Goal: Information Seeking & Learning: Learn about a topic

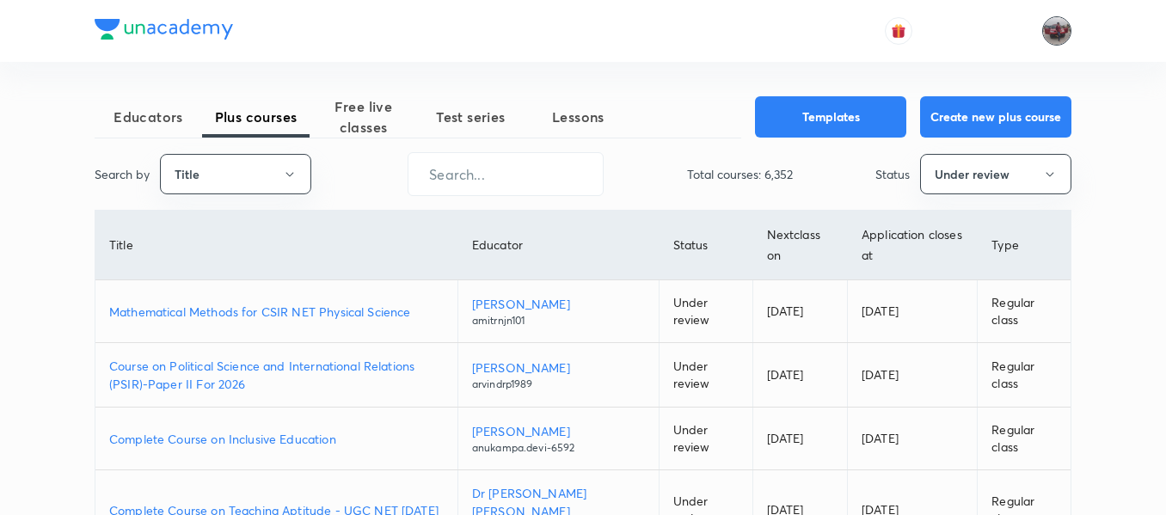
click at [1063, 28] on img at bounding box center [1057, 30] width 29 height 29
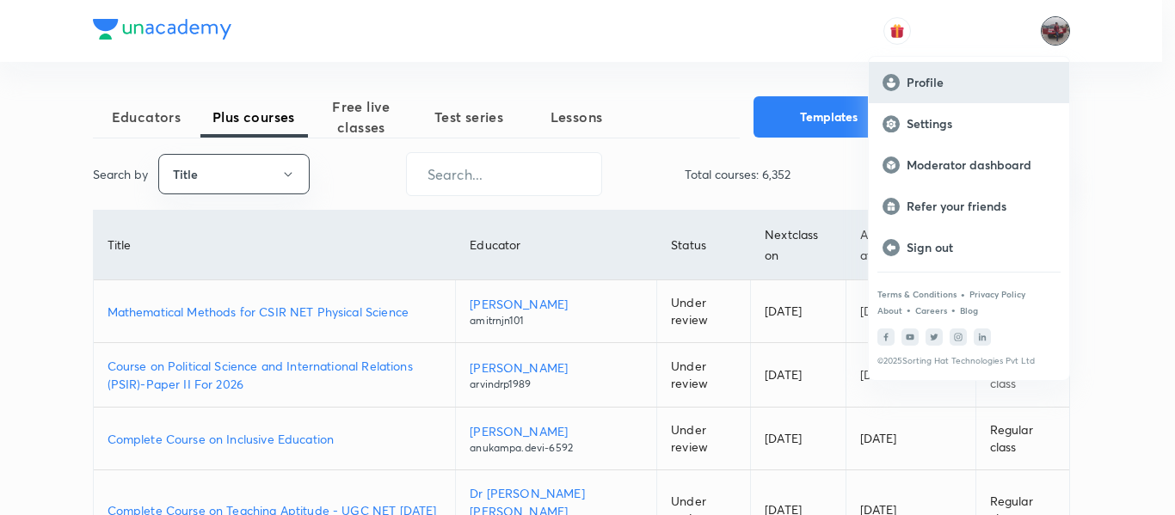
click at [941, 82] on p "Profile" at bounding box center [981, 82] width 149 height 15
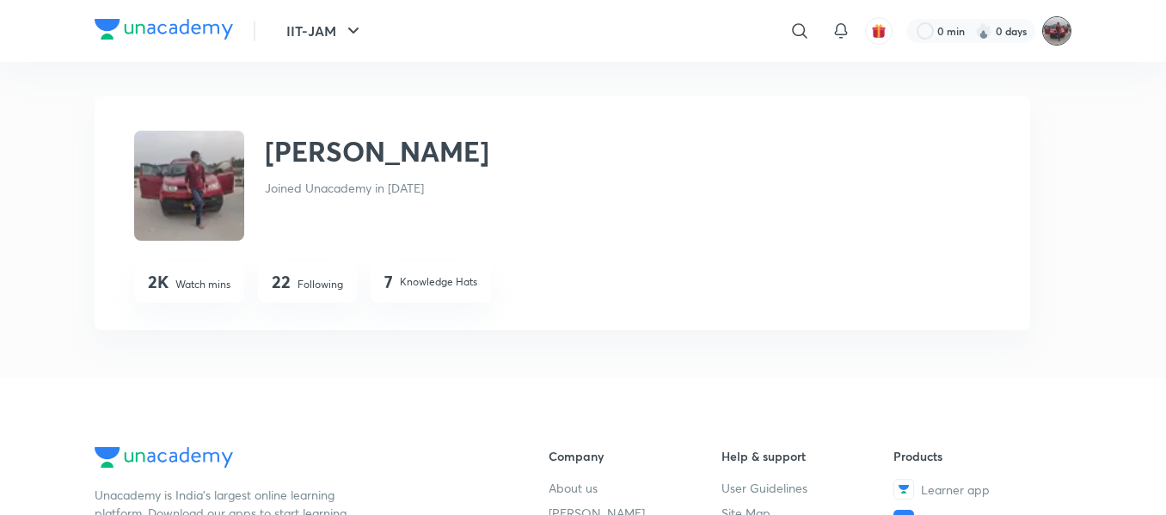
click at [1054, 32] on img at bounding box center [1057, 30] width 29 height 29
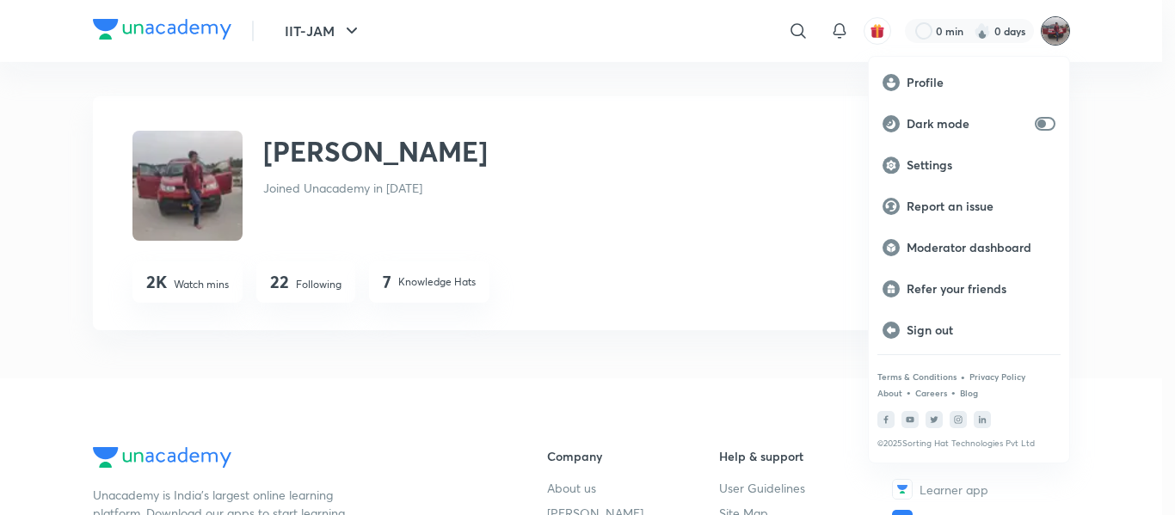
click at [793, 37] on div at bounding box center [587, 257] width 1175 height 515
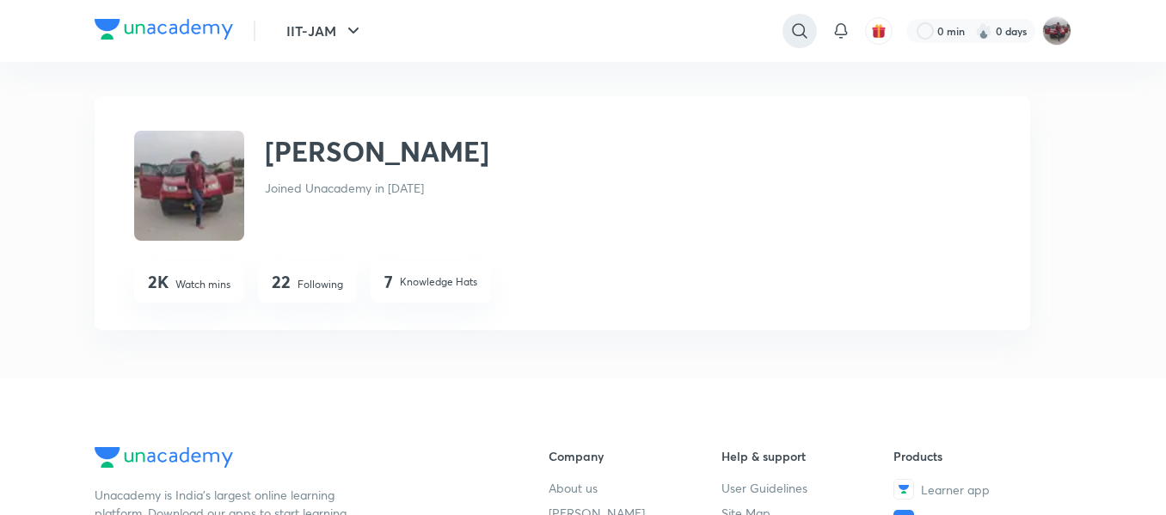
click at [801, 27] on icon at bounding box center [800, 31] width 21 height 21
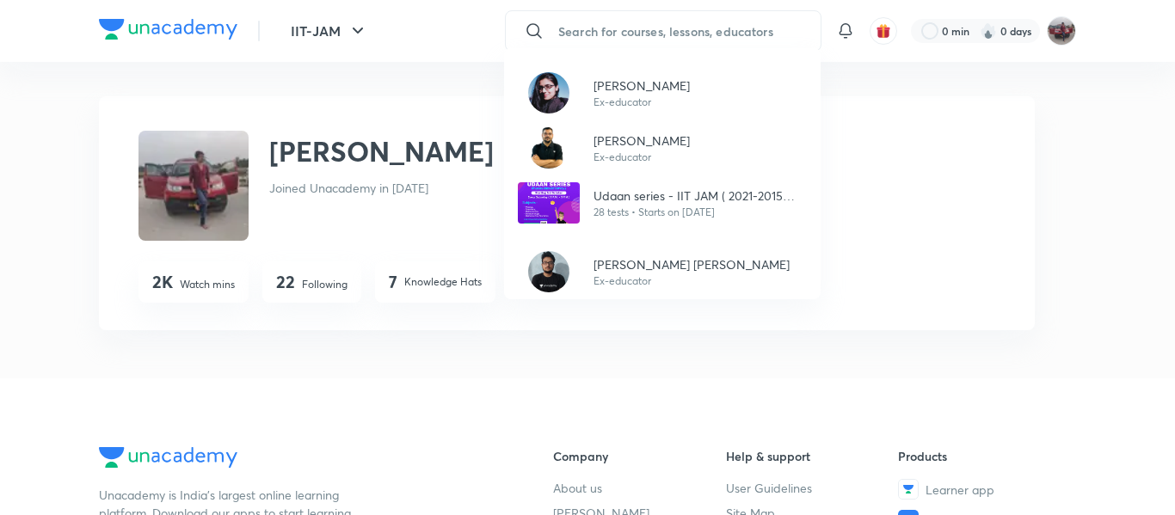
click at [471, 71] on div "Alka Singh Ex-educator Manu Mishra Ex-educator Udaan series - IIT JAM ( 2021-20…" at bounding box center [587, 257] width 1175 height 515
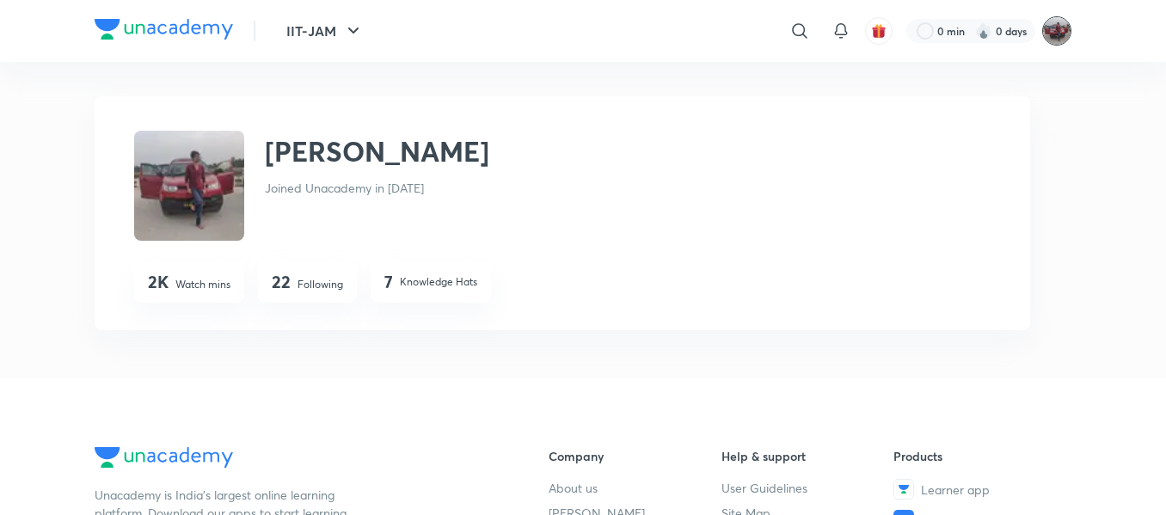
click at [1049, 33] on img at bounding box center [1057, 30] width 29 height 29
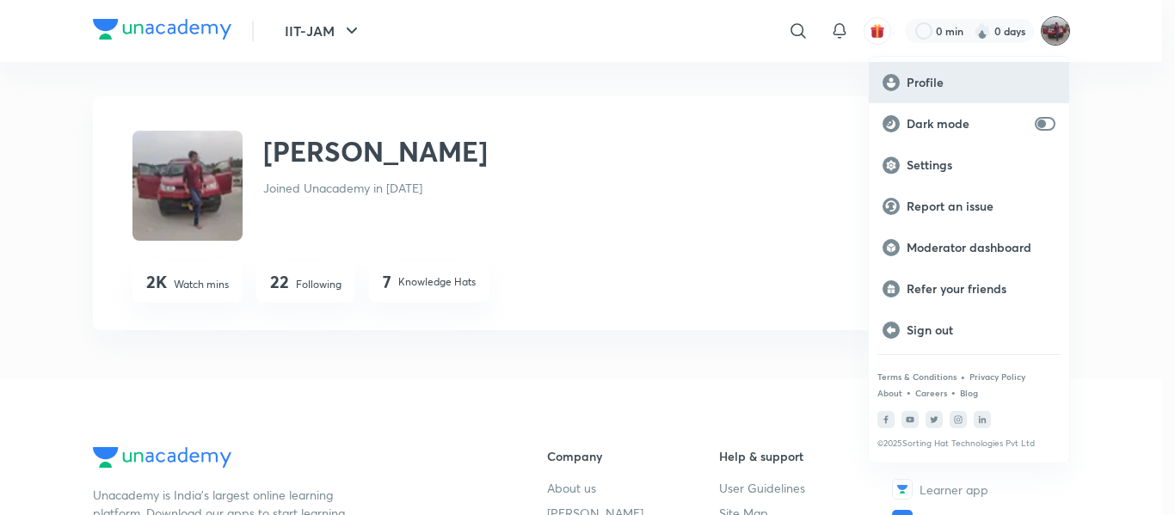
click at [917, 83] on p "Profile" at bounding box center [981, 82] width 149 height 15
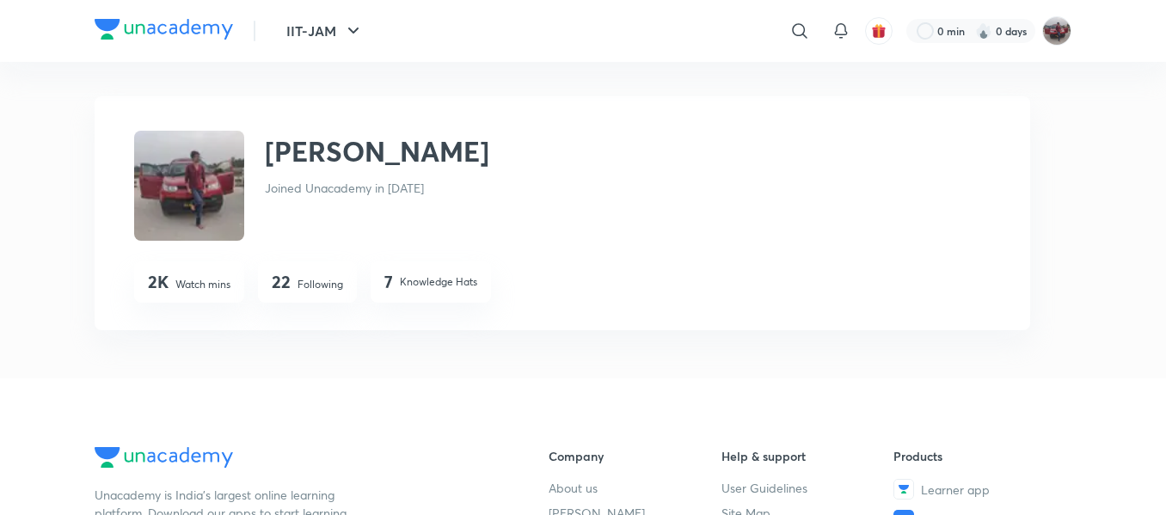
click at [201, 185] on img at bounding box center [189, 186] width 110 height 110
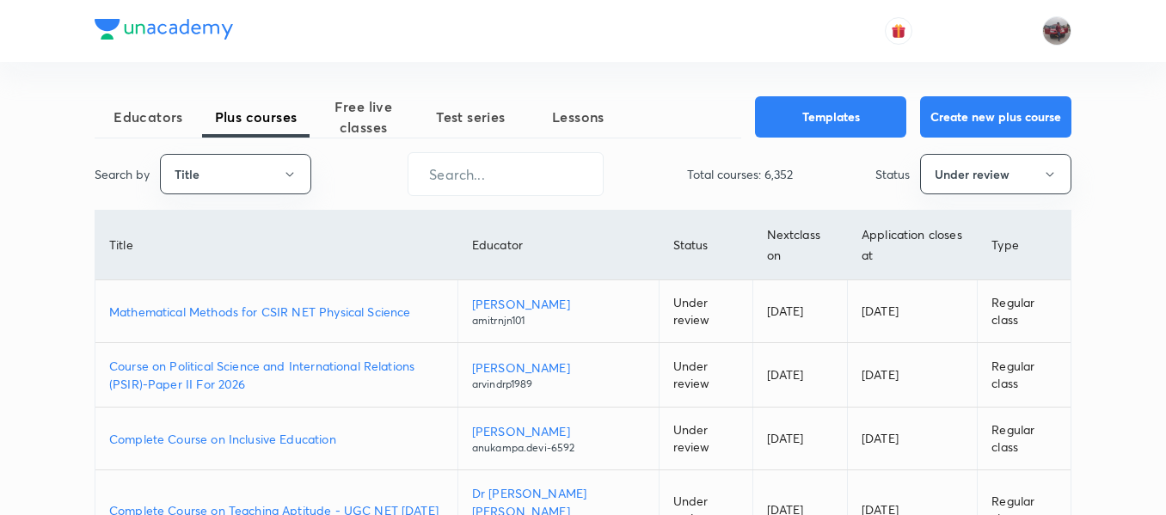
click at [322, 311] on p "Mathematical Methods for CSIR NET Physical Science" at bounding box center [276, 312] width 335 height 18
